Goal: Transaction & Acquisition: Purchase product/service

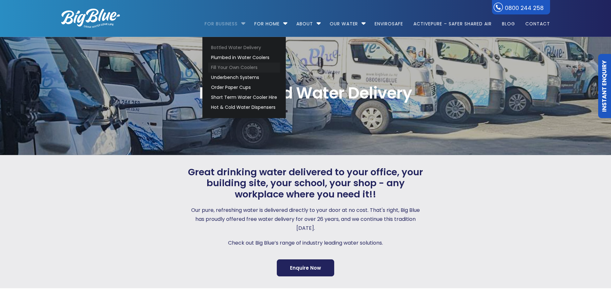
click at [236, 64] on link "Fill Your Own Coolers" at bounding box center [244, 68] width 72 height 10
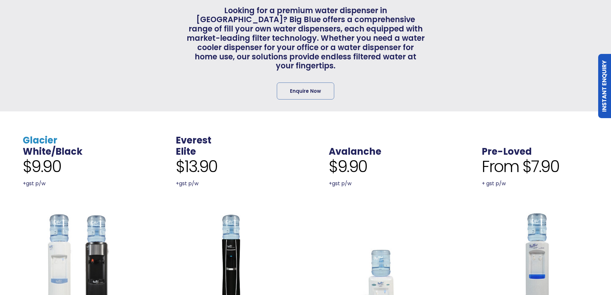
click at [49, 134] on link "Glacier" at bounding box center [40, 140] width 35 height 13
